Goal: Communication & Community: Answer question/provide support

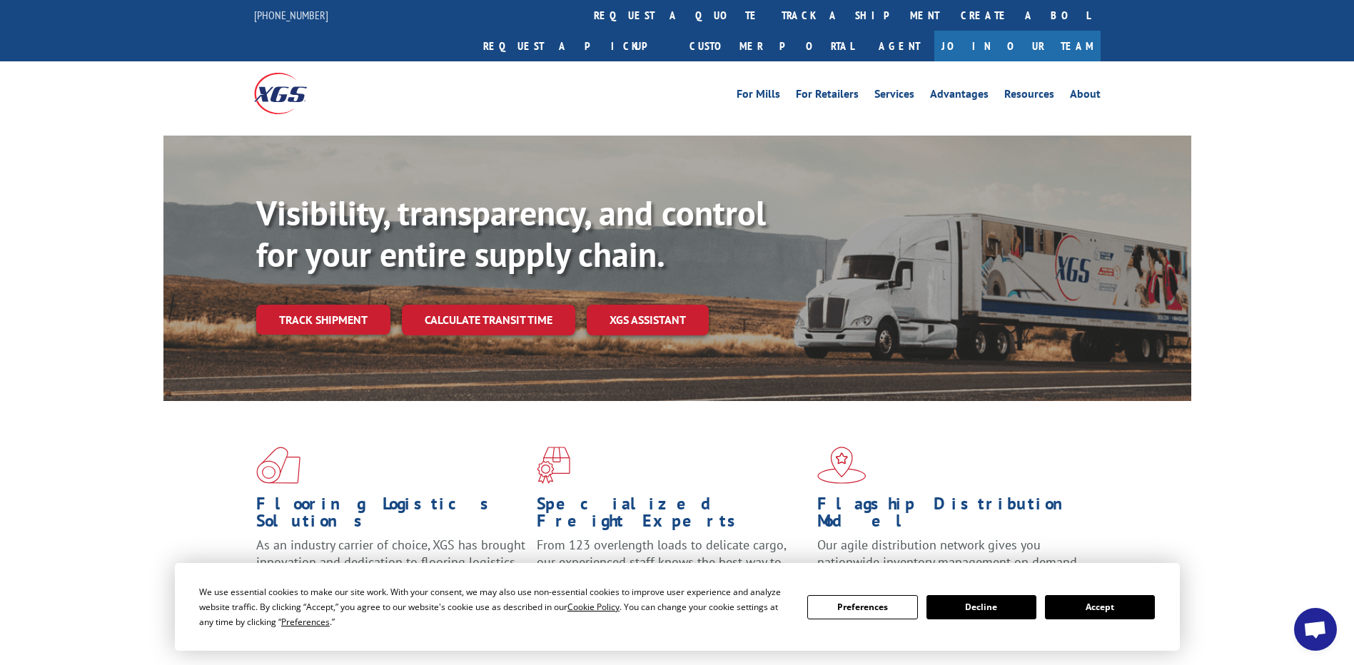
click at [1075, 31] on link "Join Our Team" at bounding box center [1017, 46] width 166 height 31
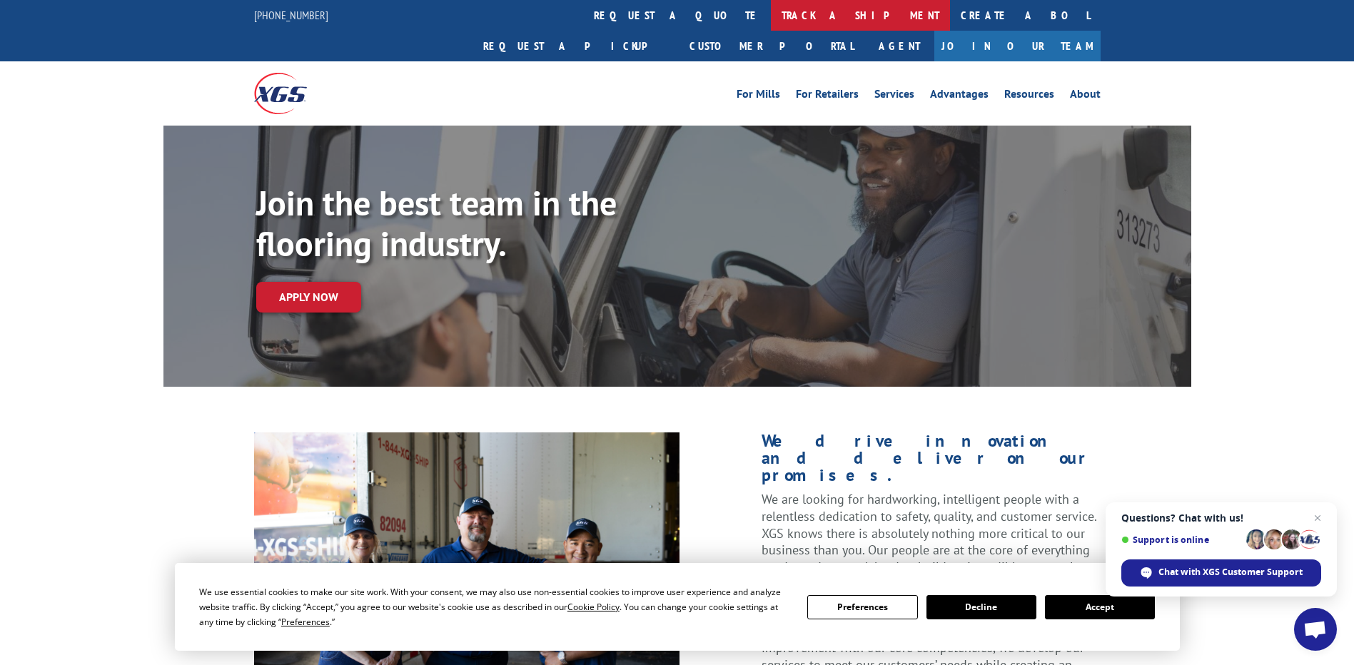
click at [771, 21] on link "track a shipment" at bounding box center [860, 15] width 179 height 31
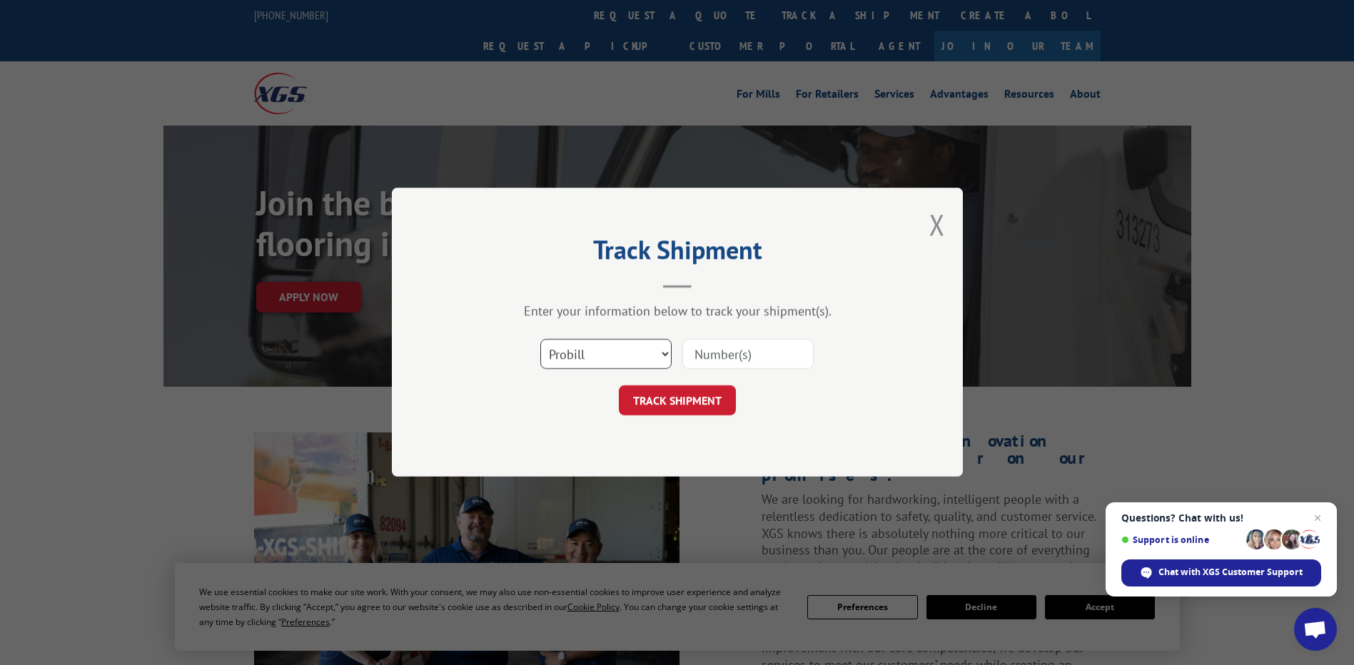
click at [662, 355] on select "Select category... Probill BOL PO" at bounding box center [605, 355] width 131 height 30
click at [540, 340] on select "Select category... Probill BOL PO" at bounding box center [605, 355] width 131 height 30
click at [662, 354] on select "Select category... Probill BOL PO" at bounding box center [605, 355] width 131 height 30
select select "bol"
click at [540, 340] on select "Select category... Probill BOL PO" at bounding box center [605, 355] width 131 height 30
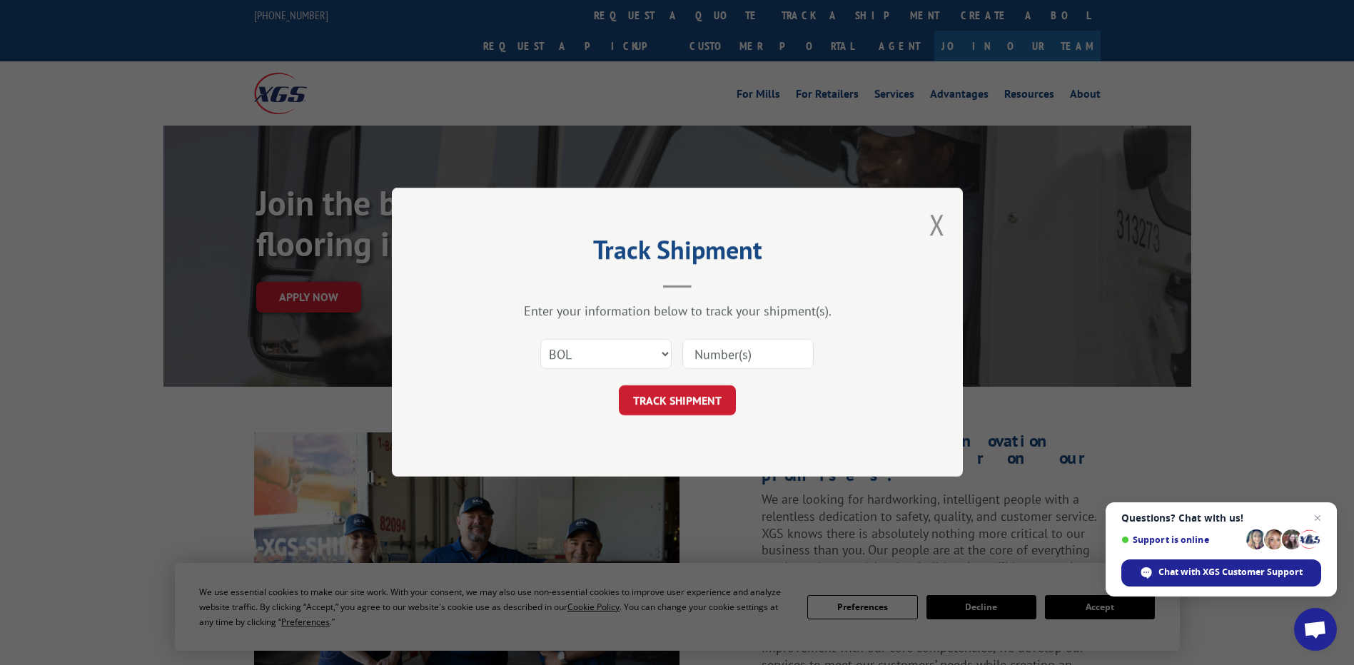
click at [724, 370] on div at bounding box center [747, 354] width 131 height 33
click at [727, 360] on input at bounding box center [747, 355] width 131 height 30
paste input "527546774"
type input "527546774"
click at [712, 398] on button "TRACK SHIPMENT" at bounding box center [677, 401] width 117 height 30
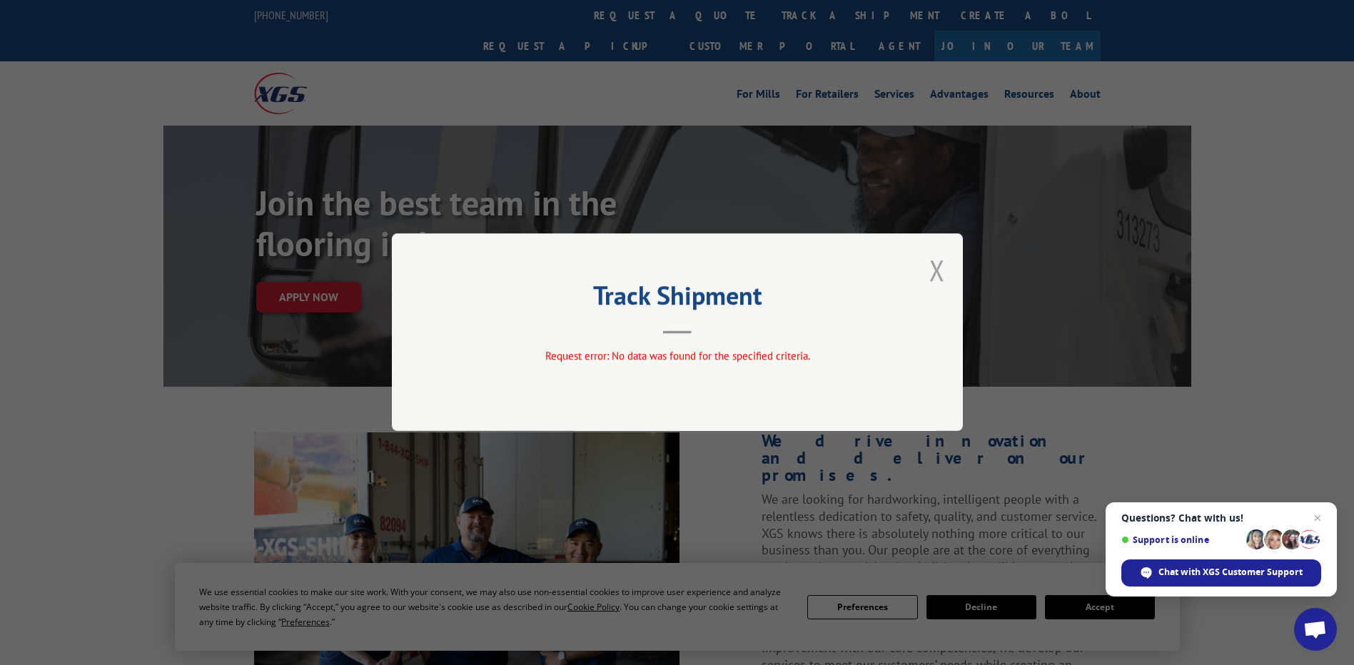
click at [937, 269] on button "Close modal" at bounding box center [937, 270] width 16 height 38
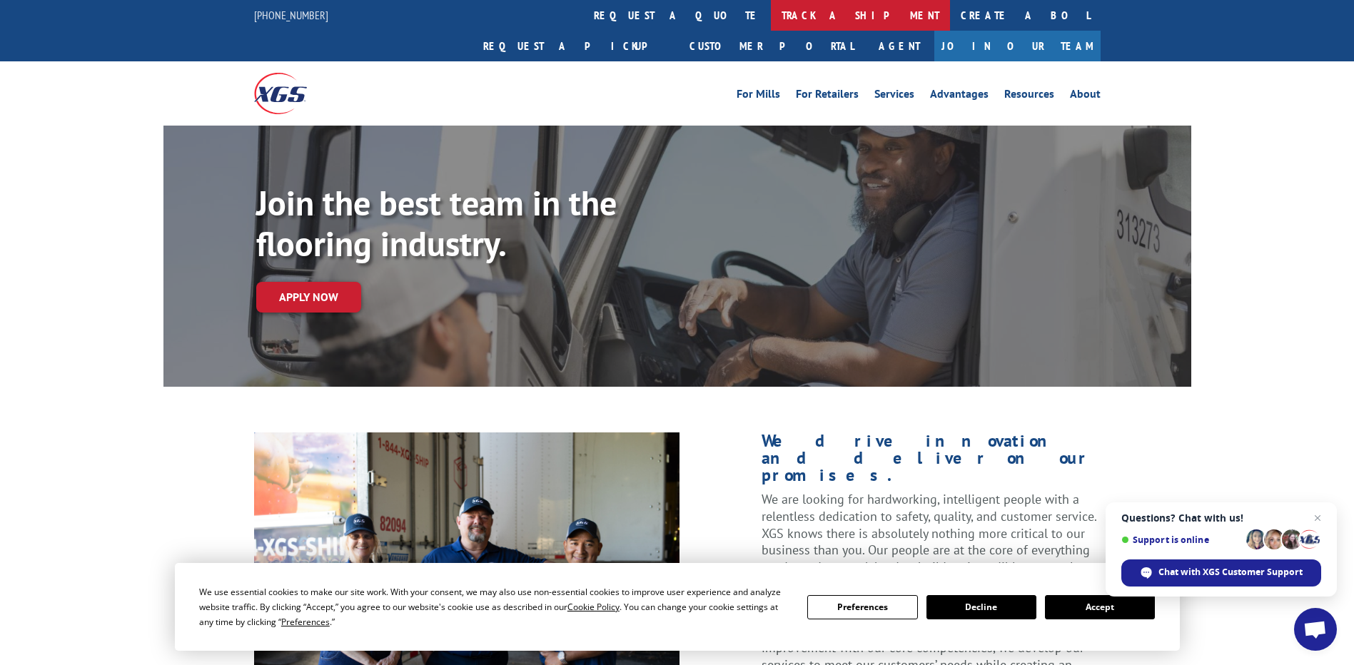
click at [771, 14] on link "track a shipment" at bounding box center [860, 15] width 179 height 31
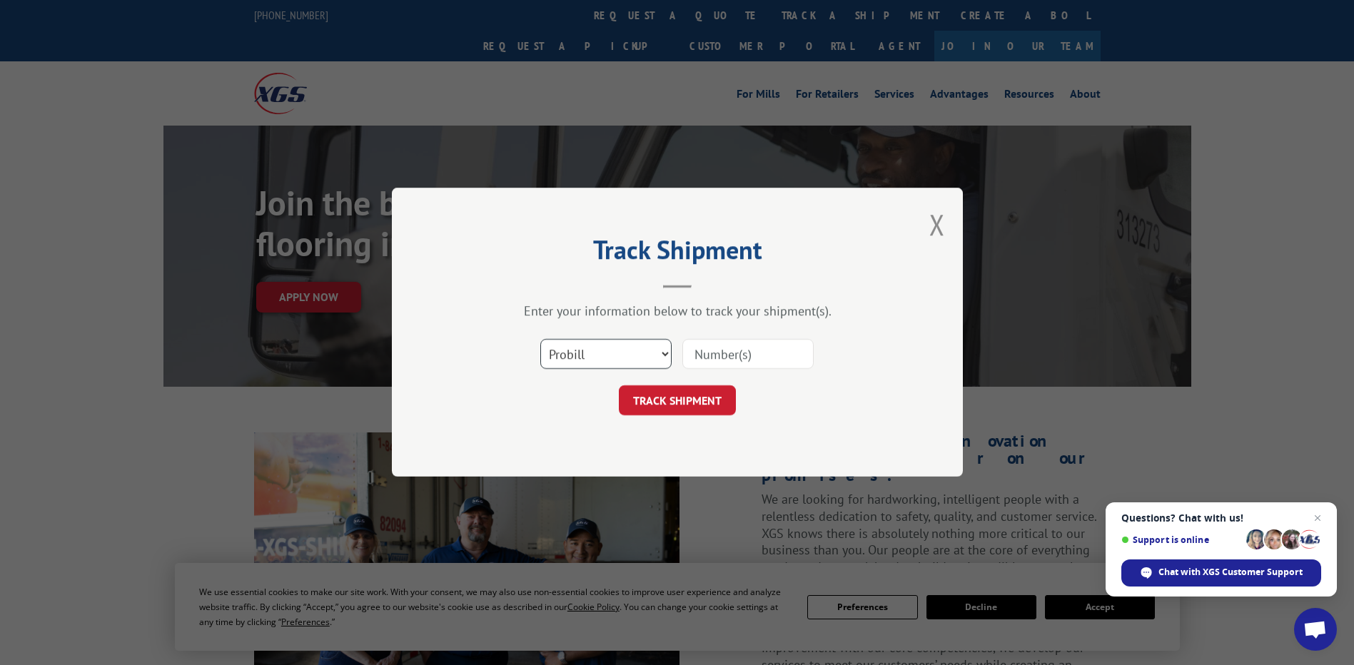
click at [633, 358] on select "Select category... Probill BOL PO" at bounding box center [605, 355] width 131 height 30
select select "bol"
click at [540, 340] on select "Select category... Probill BOL PO" at bounding box center [605, 355] width 131 height 30
click at [736, 354] on input at bounding box center [747, 355] width 131 height 30
paste input "T000011615"
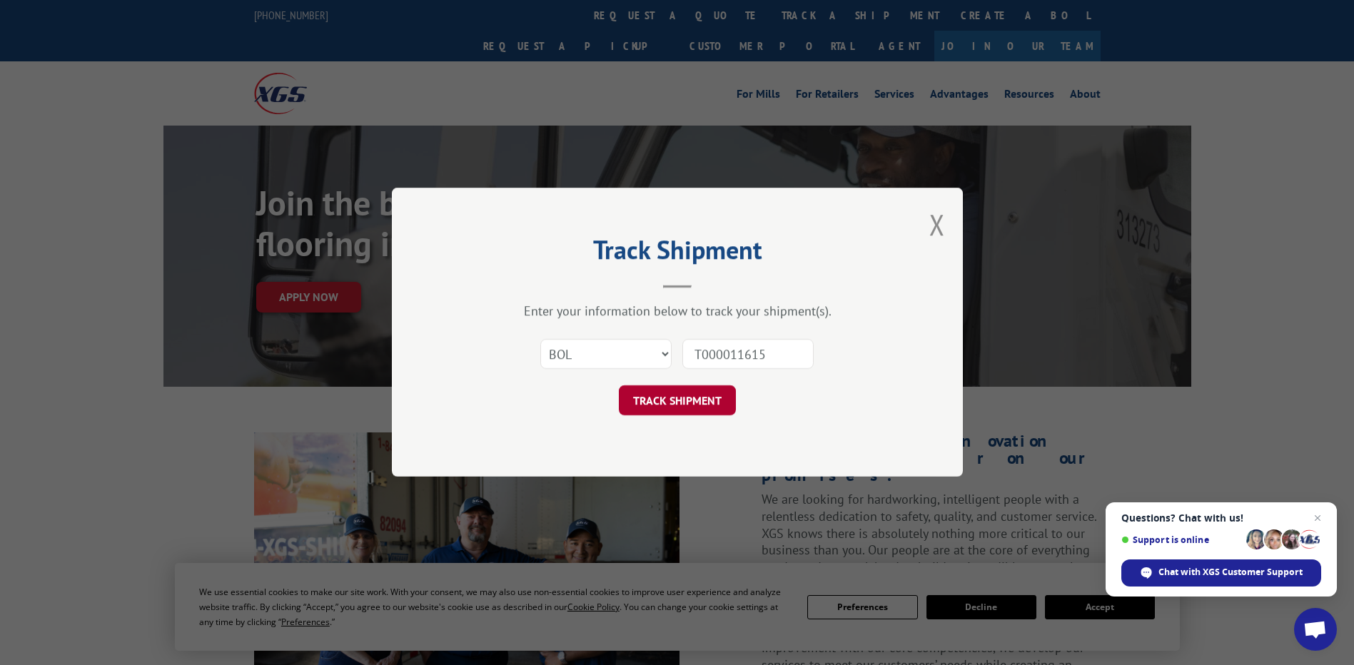
type input "T000011615"
click at [708, 401] on button "TRACK SHIPMENT" at bounding box center [677, 401] width 117 height 30
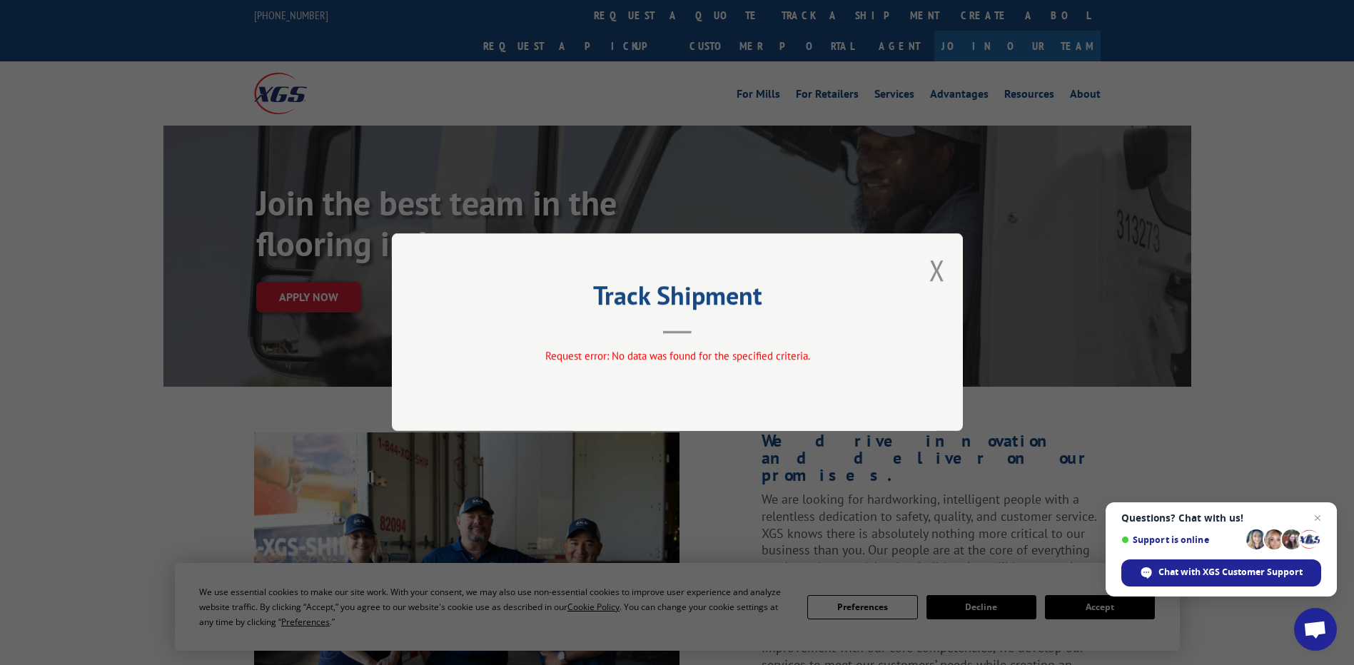
click at [938, 275] on button "Close modal" at bounding box center [937, 270] width 16 height 38
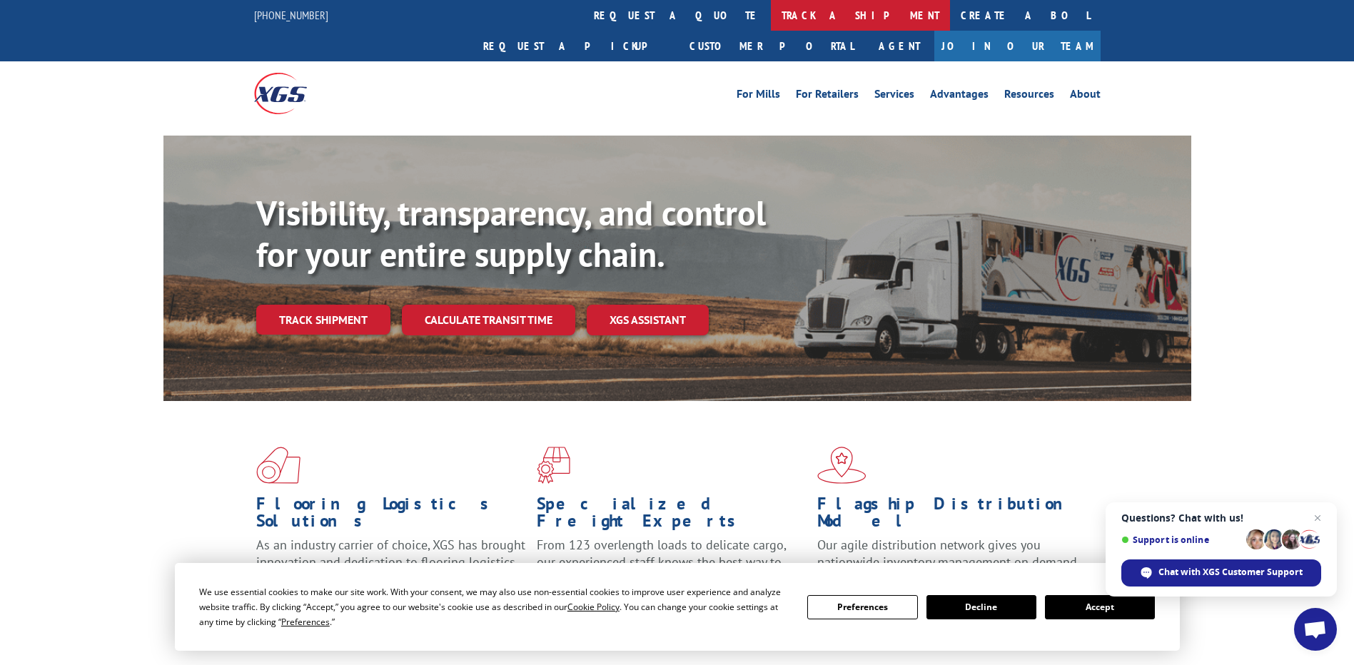
click at [771, 13] on link "track a shipment" at bounding box center [860, 15] width 179 height 31
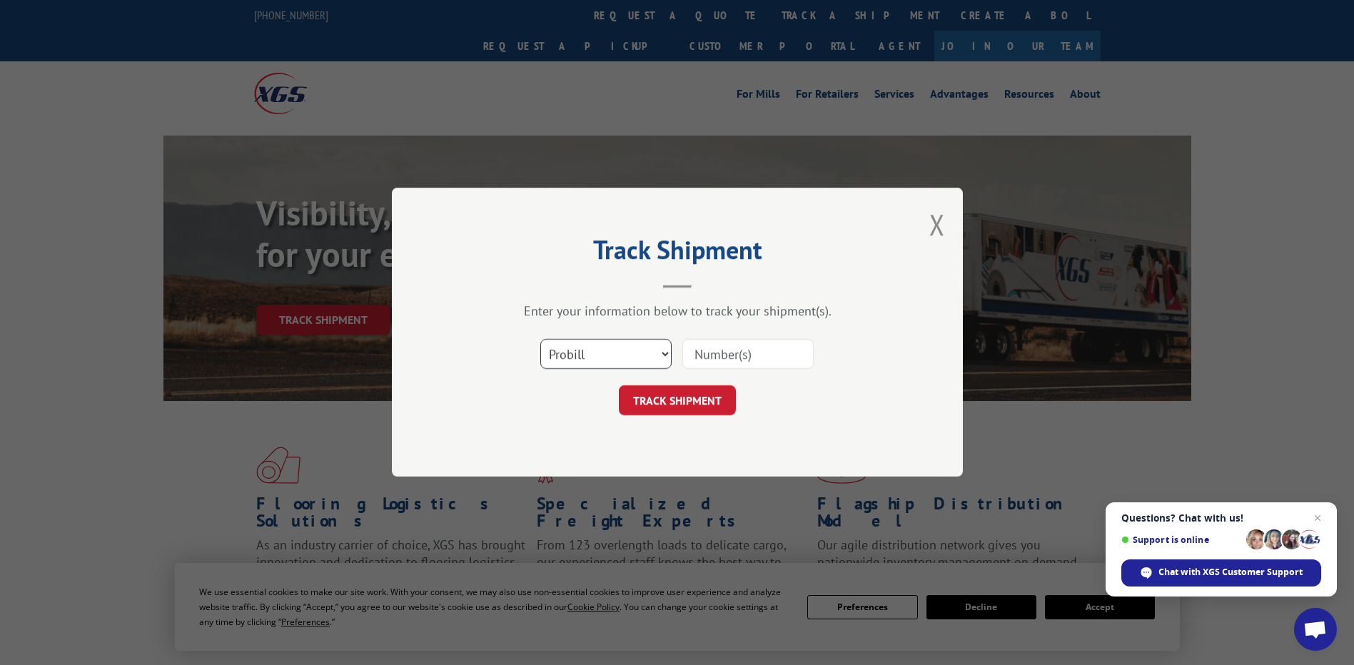
click at [654, 353] on select "Select category... Probill BOL PO" at bounding box center [605, 355] width 131 height 30
select select "po"
click at [540, 340] on select "Select category... Probill BOL PO" at bounding box center [605, 355] width 131 height 30
click at [774, 365] on input at bounding box center [747, 355] width 131 height 30
paste input "T000011615"
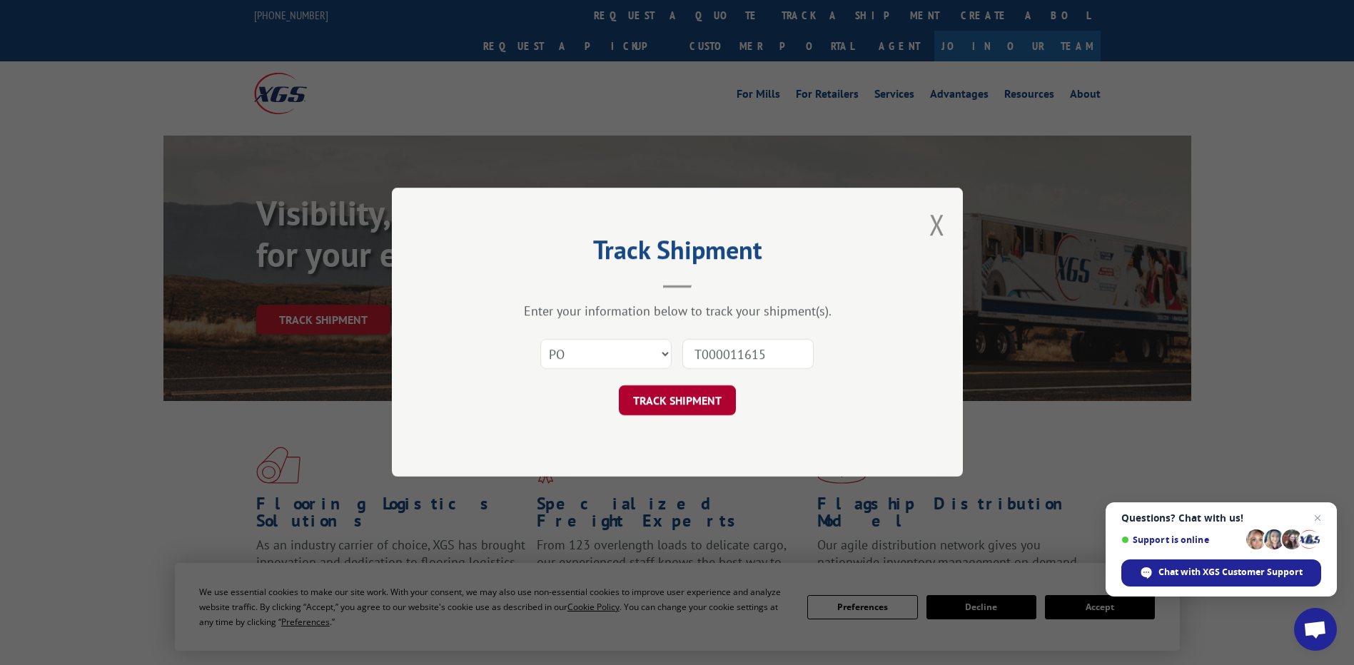
type input "T000011615"
click at [694, 399] on button "TRACK SHIPMENT" at bounding box center [677, 401] width 117 height 30
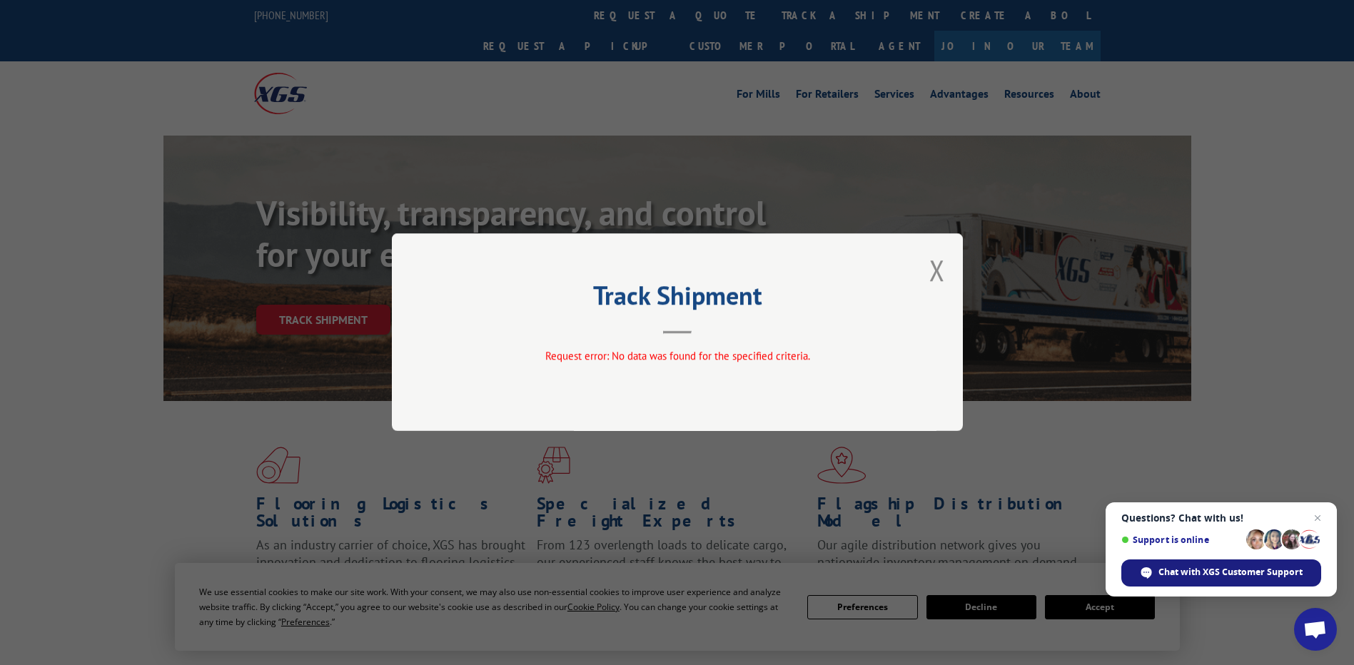
click at [1229, 569] on span "Chat with XGS Customer Support" at bounding box center [1230, 572] width 144 height 13
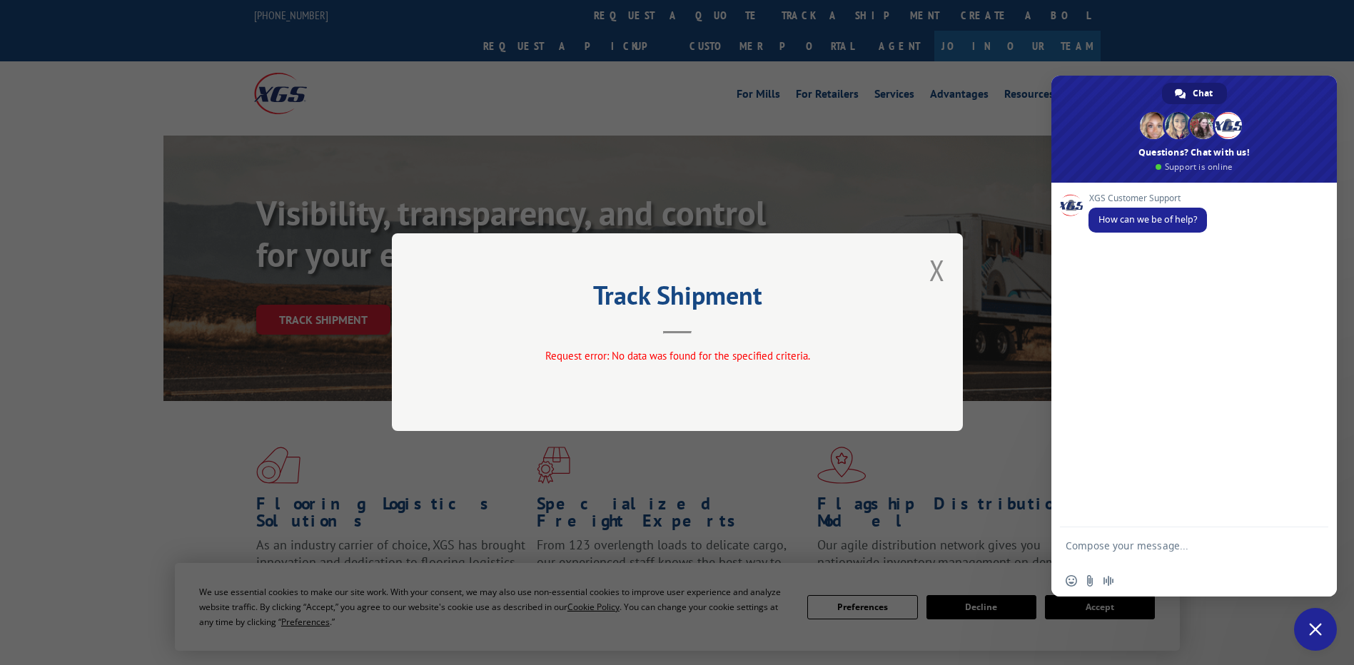
click at [1195, 553] on textarea "Compose your message..." at bounding box center [1178, 553] width 226 height 26
type textarea "hi"
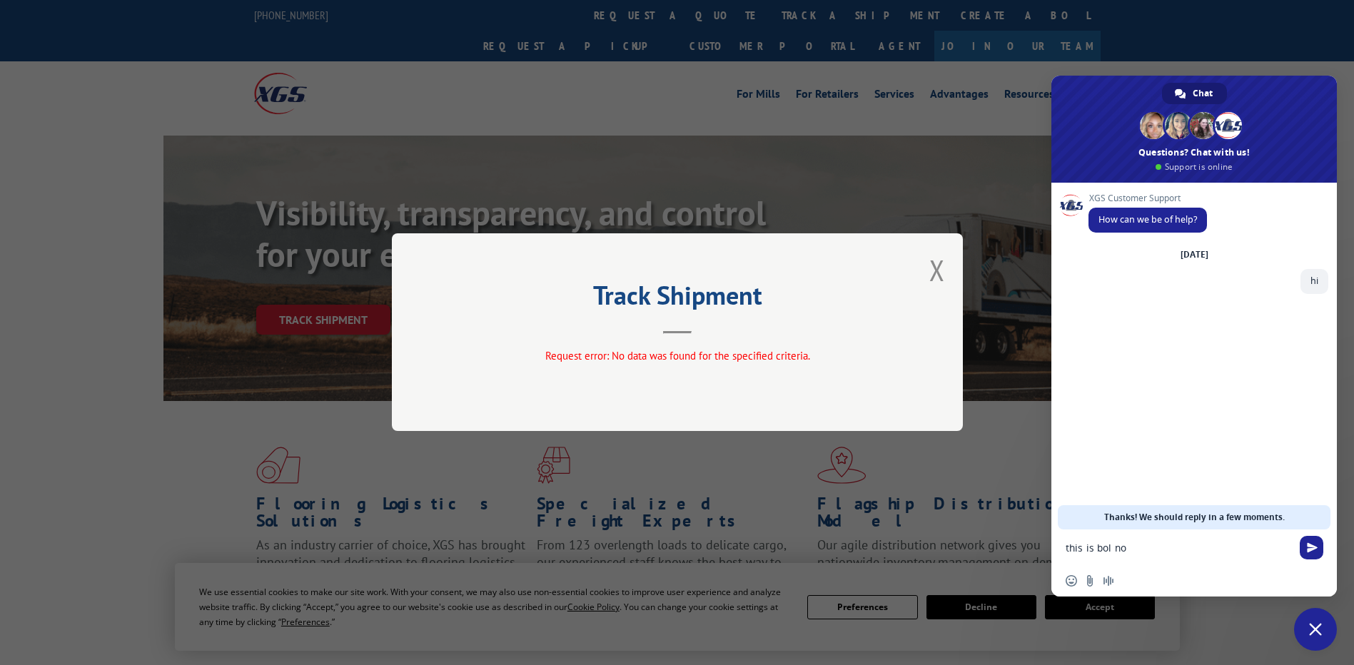
type textarea "this is bol no T000011615"
type textarea "i need update on pickup status"
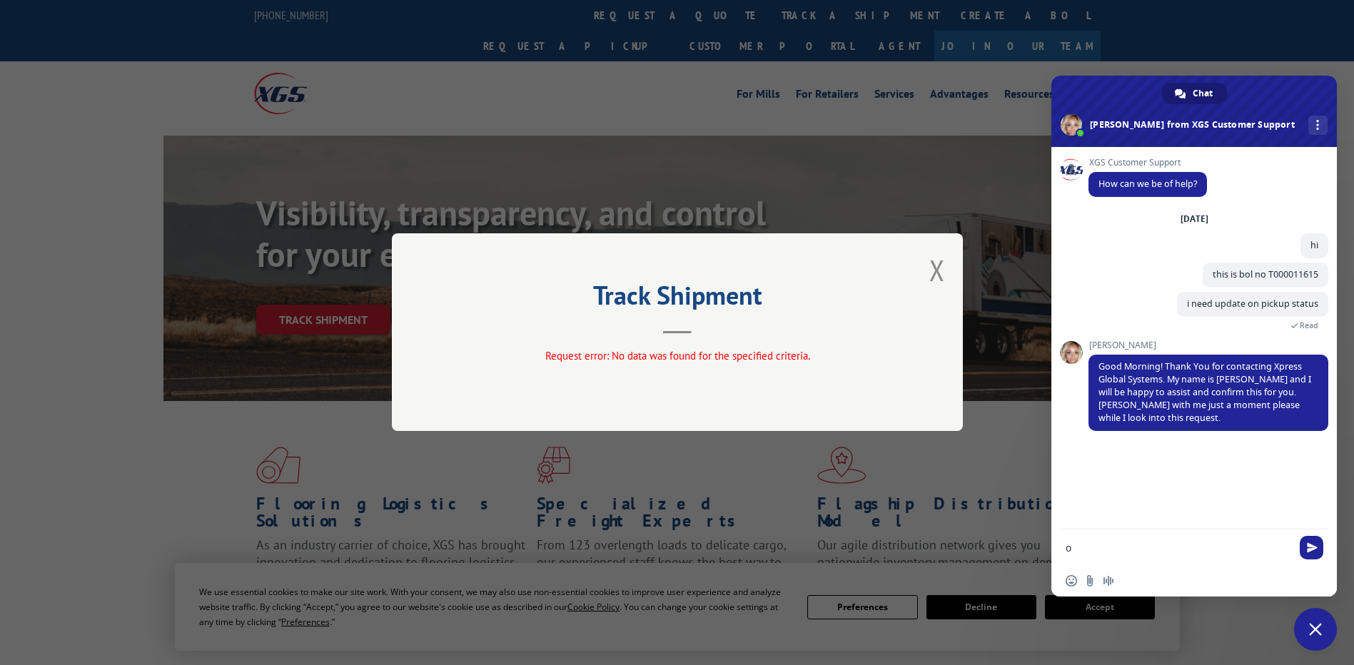
type textarea "ok"
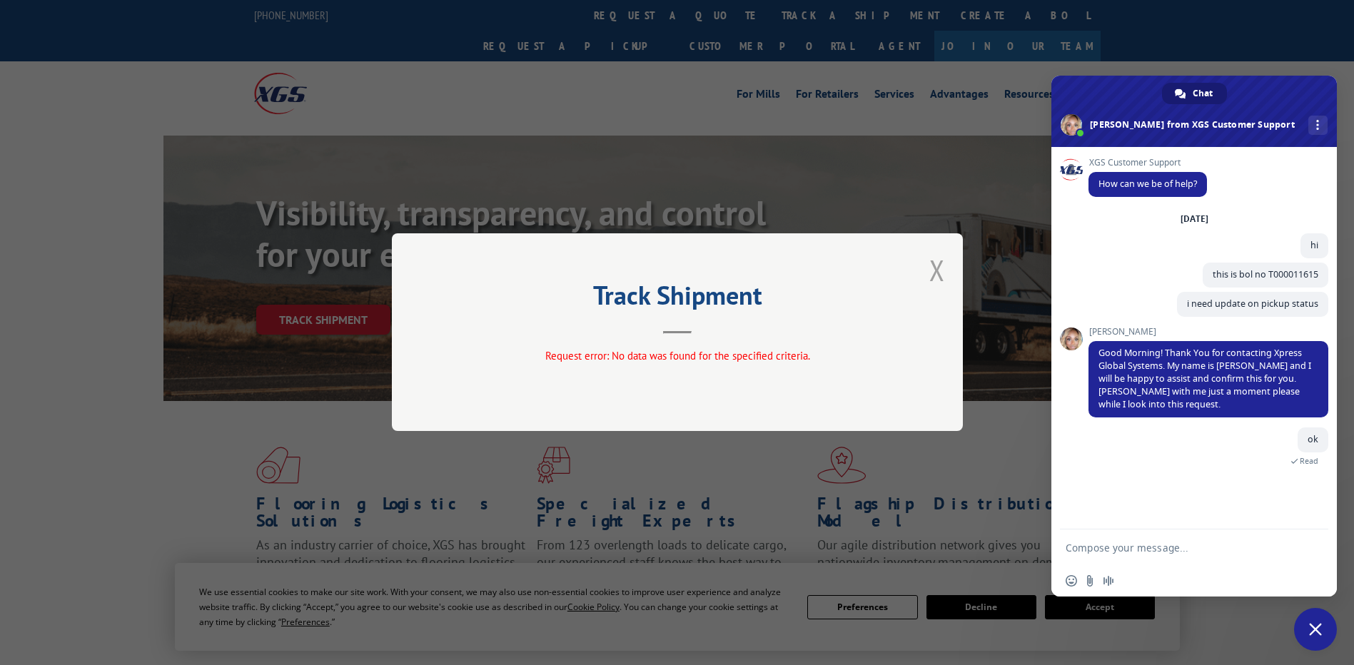
click at [933, 263] on button "Close modal" at bounding box center [937, 270] width 16 height 38
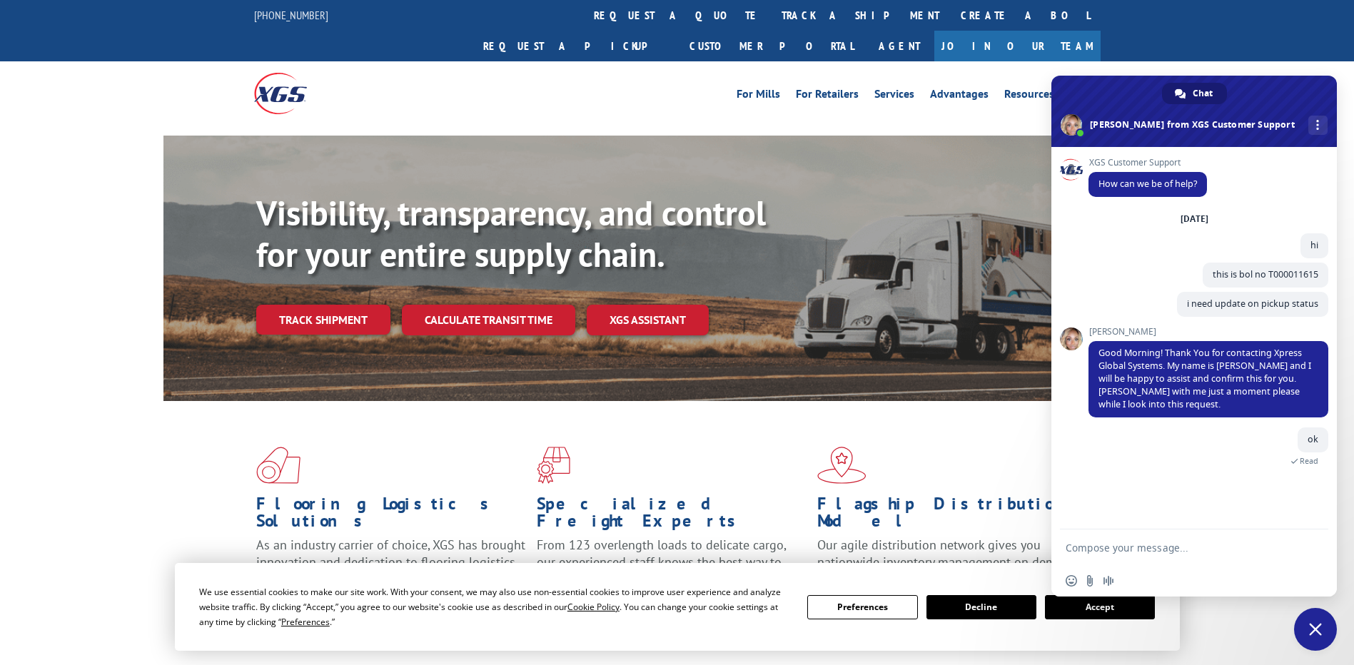
click at [1198, 549] on textarea "Compose your message..." at bounding box center [1178, 548] width 226 height 13
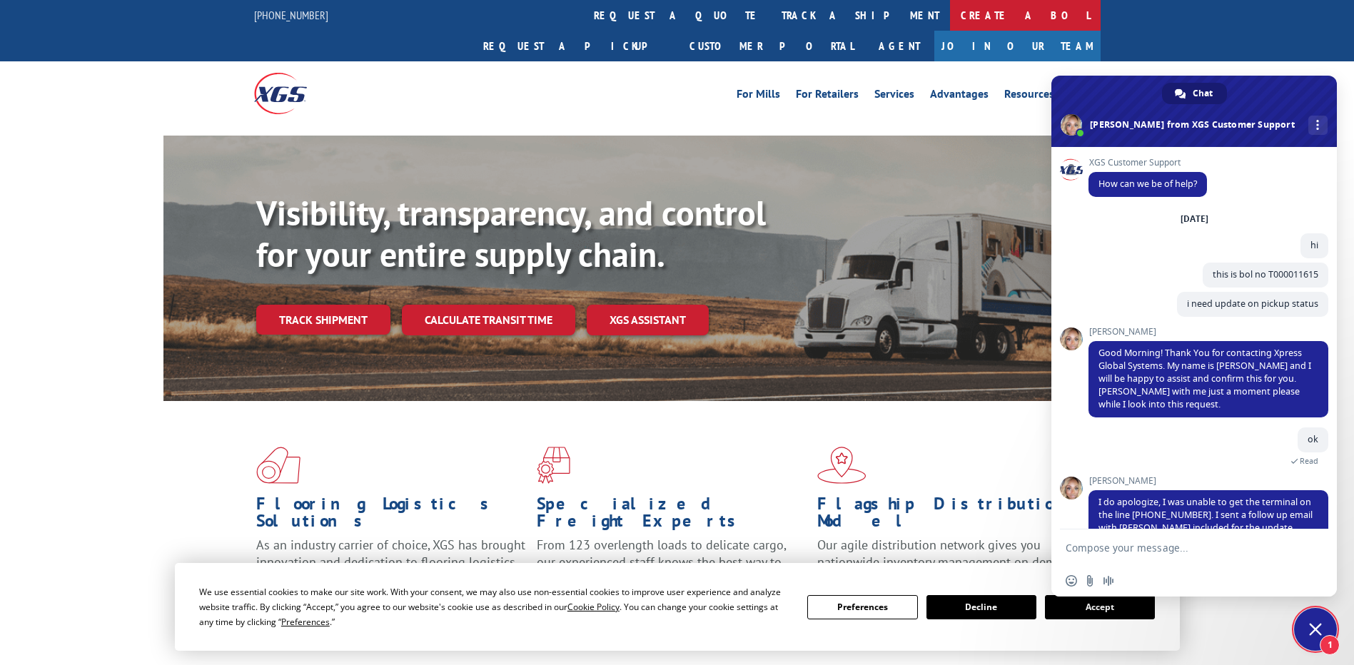
scroll to position [28, 0]
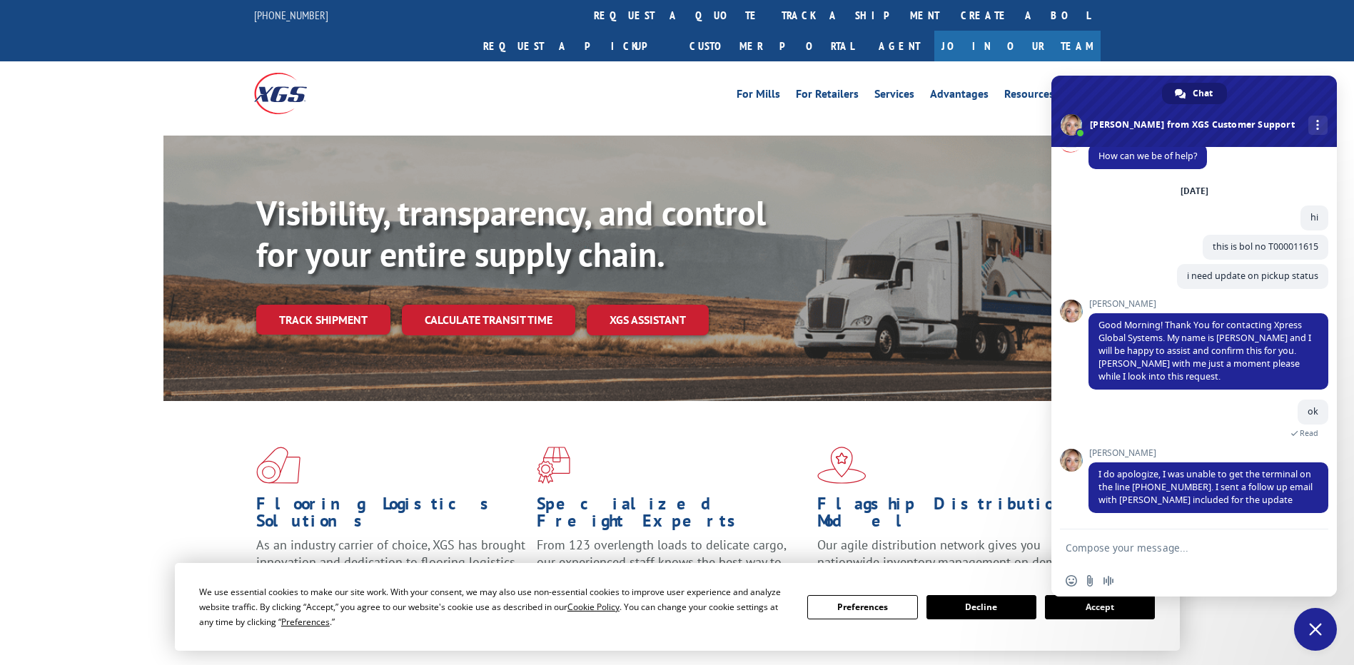
click at [1176, 552] on textarea "Compose your message..." at bounding box center [1178, 548] width 226 height 13
type textarea "ok"
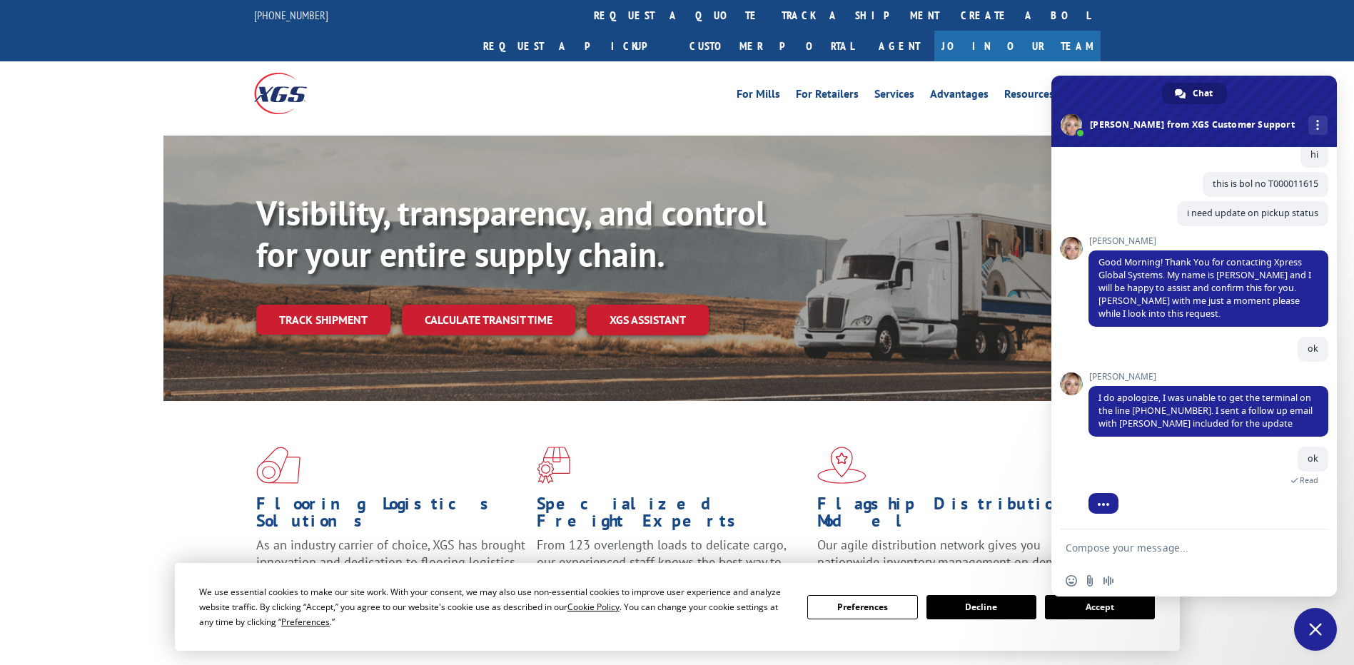
scroll to position [125, 0]
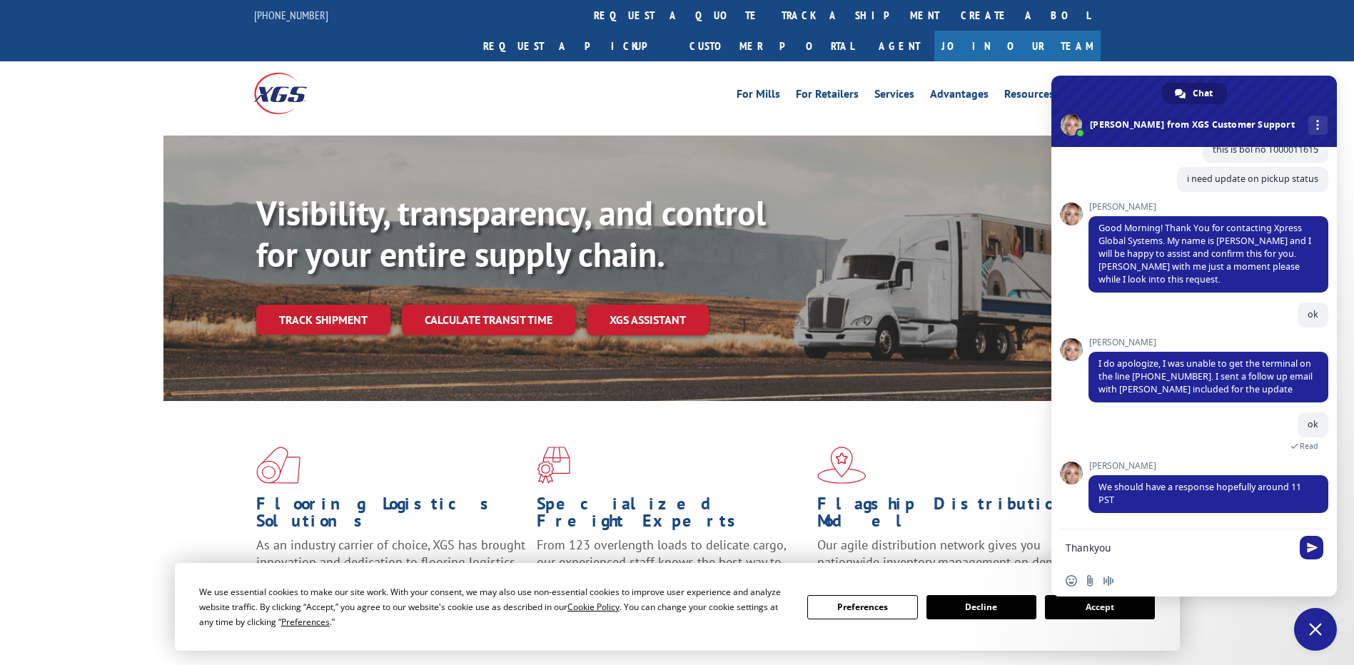
type textarea "Thankyou !"
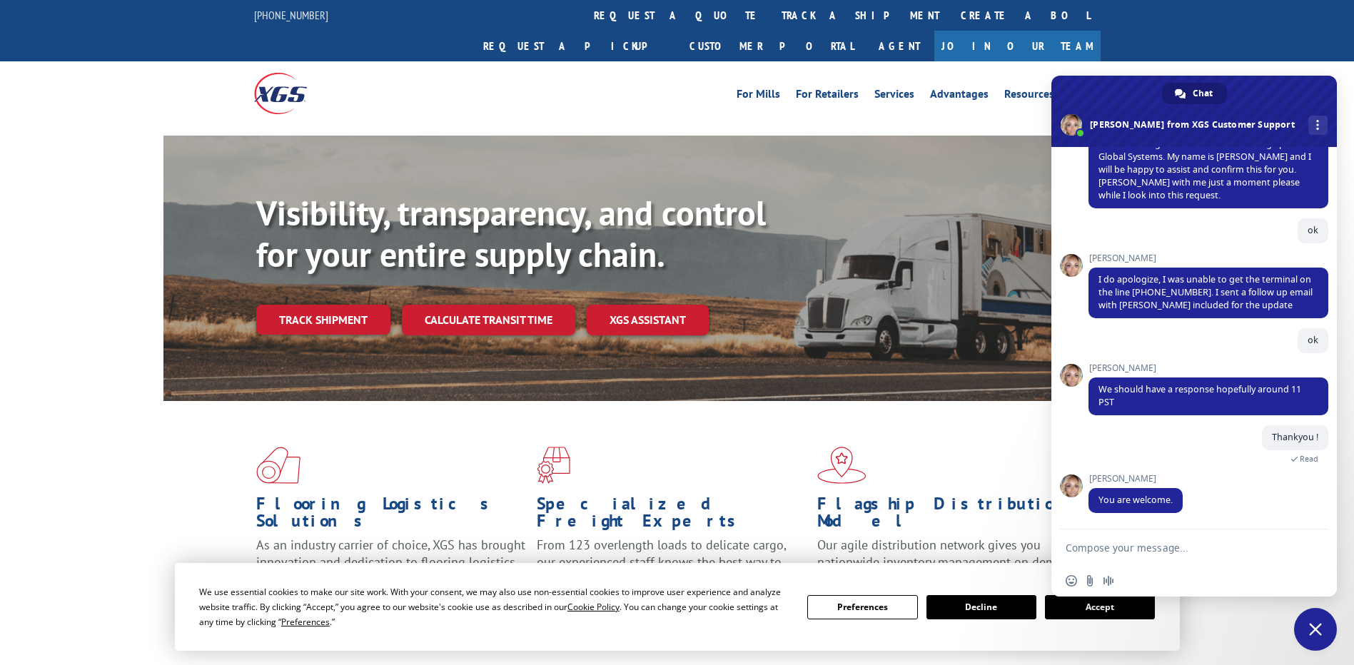
scroll to position [138, 0]
